Goal: Transaction & Acquisition: Purchase product/service

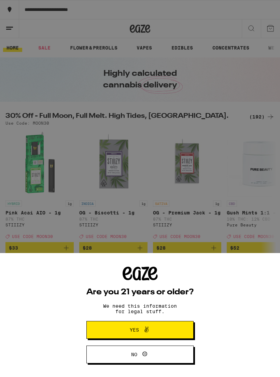
click at [167, 328] on button "Yes" at bounding box center [139, 330] width 107 height 18
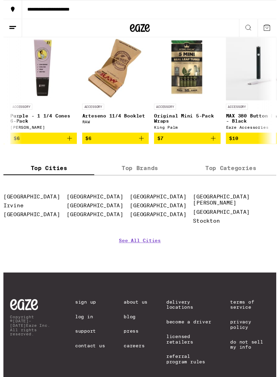
scroll to position [0, 1031]
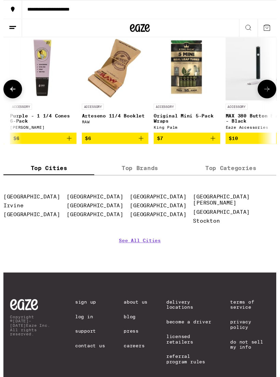
click at [74, 127] on p "Purple - 1 1/4 Cones 6-Pack" at bounding box center [41, 121] width 68 height 11
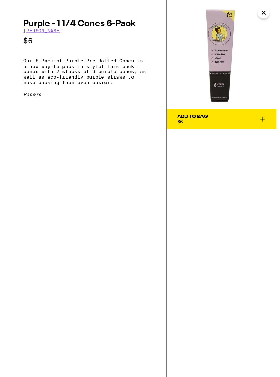
scroll to position [0, 1149]
click at [262, 15] on button "Close" at bounding box center [267, 13] width 12 height 12
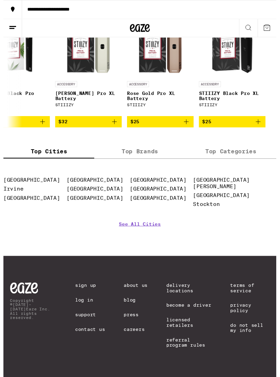
scroll to position [2935, 0]
click at [253, 181] on link "[GEOGRAPHIC_DATA][PERSON_NAME]" at bounding box center [224, 187] width 58 height 13
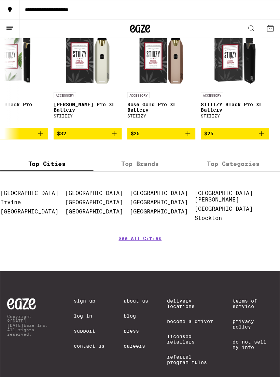
scroll to position [2774, 0]
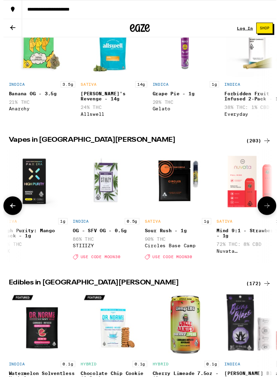
scroll to position [0, 824]
